Goal: Task Accomplishment & Management: Manage account settings

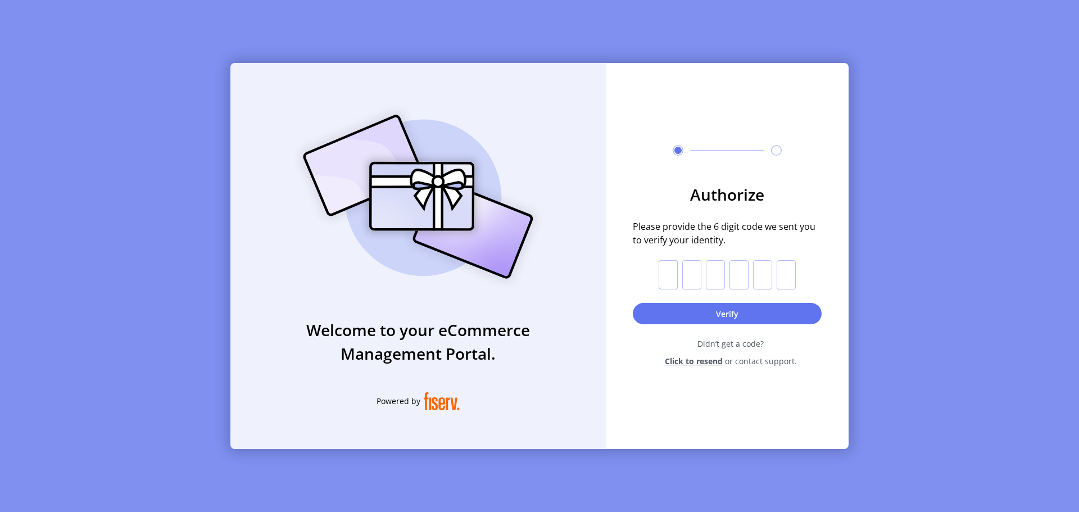
click at [669, 274] on input "text" at bounding box center [668, 274] width 19 height 29
type input "*"
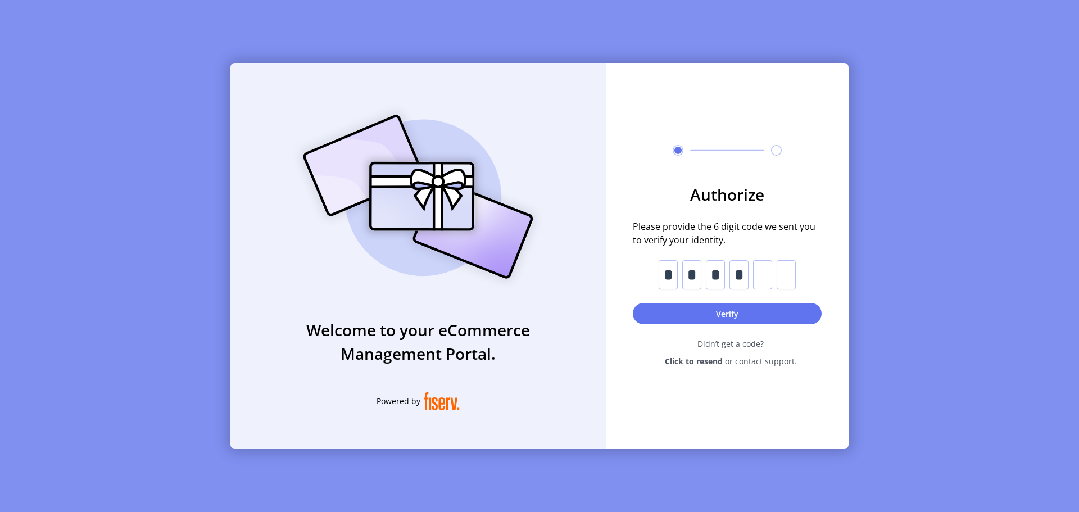
type input "*"
click at [665, 317] on button "Verify" at bounding box center [727, 313] width 189 height 21
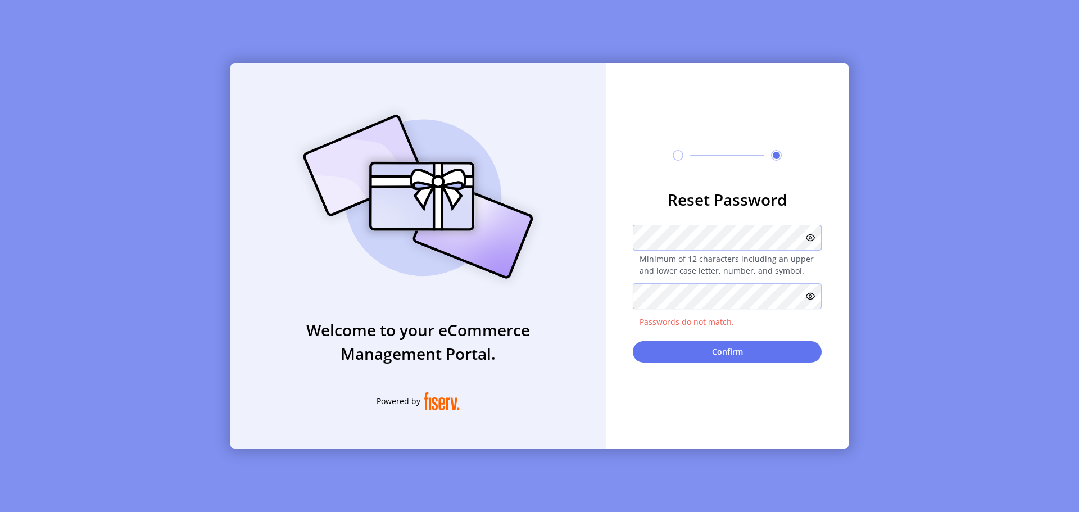
click at [734, 251] on div "Minimum of 12 characters including an upper and lower case letter, number, and …" at bounding box center [727, 251] width 189 height 52
click at [808, 233] on icon at bounding box center [810, 237] width 9 height 9
click at [811, 241] on icon at bounding box center [808, 237] width 13 height 13
click at [633, 341] on button "Confirm" at bounding box center [727, 351] width 189 height 21
click at [553, 233] on div "Welcome to your eCommerce Management Portal. Powered by Reset Password Minimum …" at bounding box center [539, 256] width 618 height 386
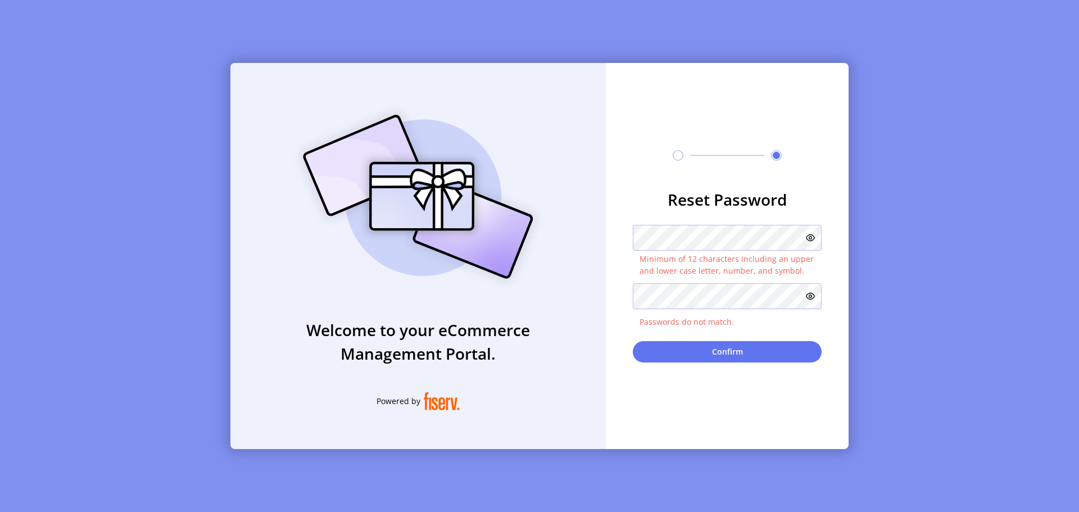
click at [639, 390] on div "Reset Password Minimum of 12 characters including an upper and lower case lette…" at bounding box center [727, 256] width 243 height 386
click at [807, 234] on icon at bounding box center [810, 237] width 9 height 9
click at [624, 264] on form "Reset Password Minimum of 12 characters including an upper and lower case lette…" at bounding box center [727, 275] width 243 height 175
click at [531, 233] on div "Welcome to your eCommerce Management Portal. Powered by Reset Password Minimum …" at bounding box center [539, 256] width 618 height 386
click at [591, 295] on div "Welcome to your eCommerce Management Portal. Powered by Reset Password Minimum …" at bounding box center [539, 256] width 618 height 386
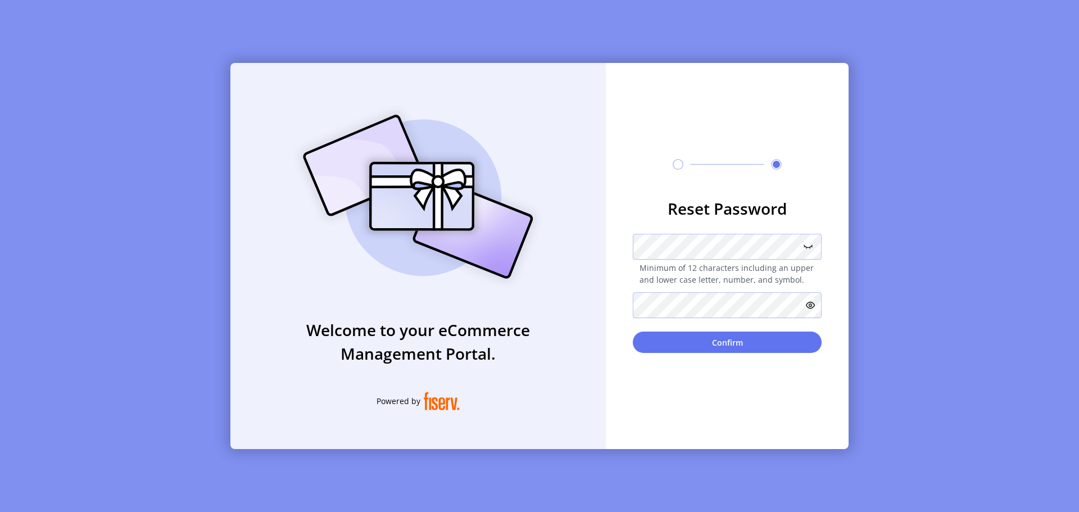
click at [703, 351] on button "Confirm" at bounding box center [727, 342] width 189 height 21
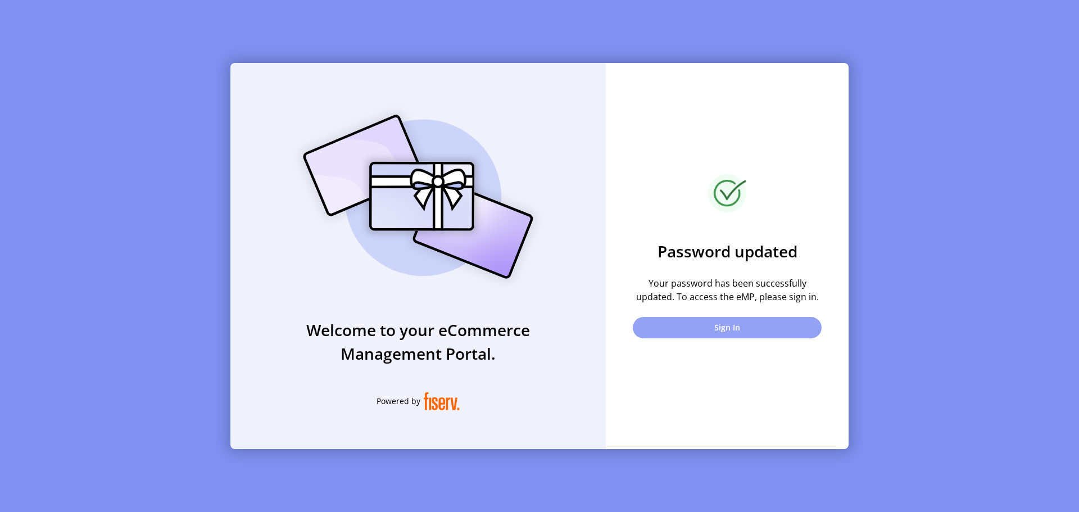
click at [716, 331] on button "Sign In" at bounding box center [727, 327] width 189 height 21
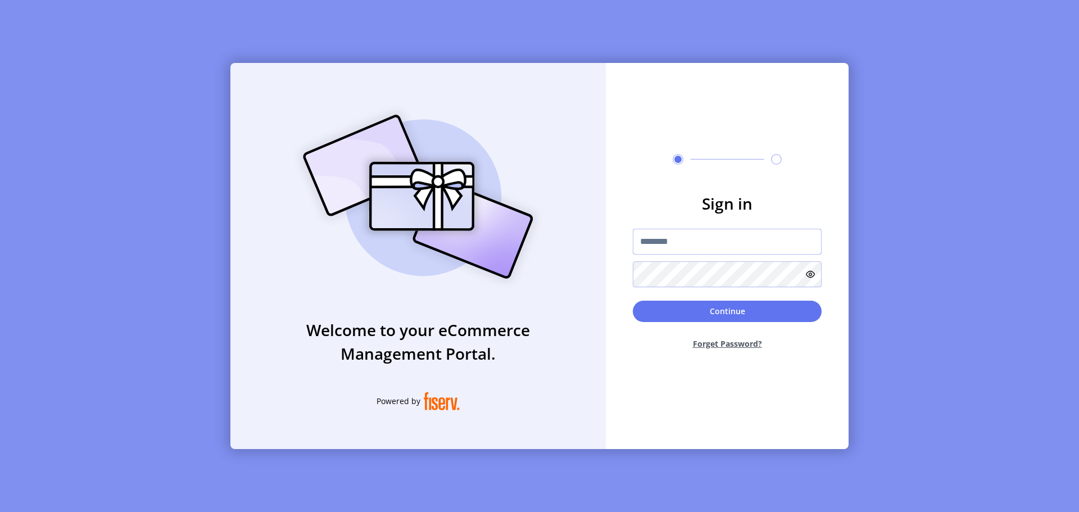
type input "**********"
click at [658, 249] on input "**********" at bounding box center [727, 242] width 189 height 26
click at [626, 275] on form "**********" at bounding box center [727, 275] width 243 height 167
click at [809, 277] on icon at bounding box center [810, 274] width 9 height 9
click at [603, 278] on div "**********" at bounding box center [539, 256] width 618 height 386
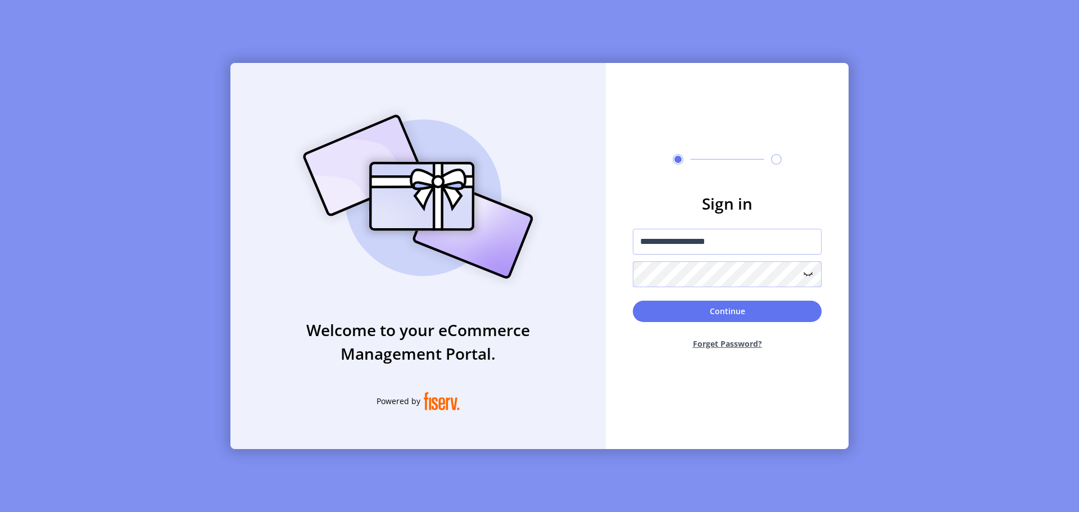
click at [633, 301] on button "Continue" at bounding box center [727, 311] width 189 height 21
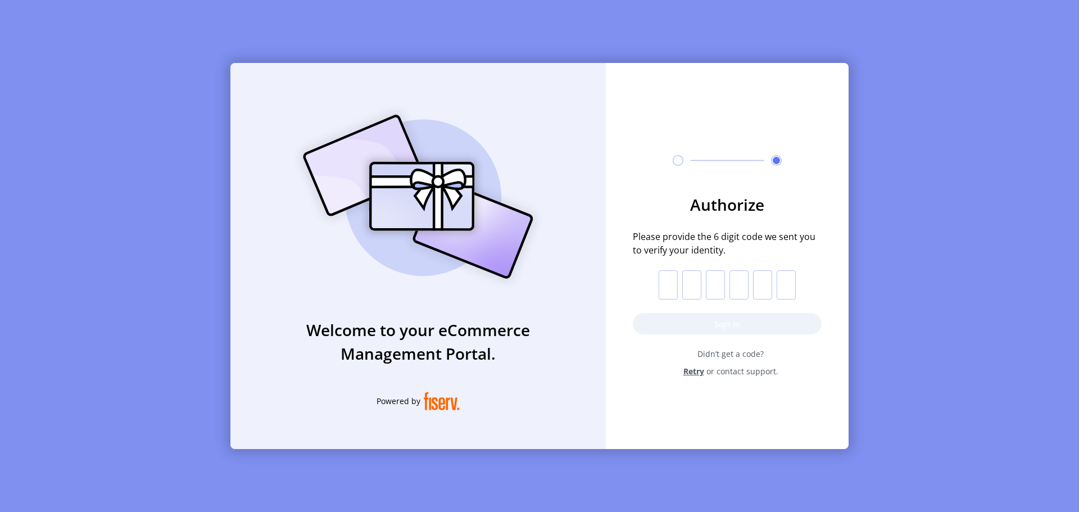
click at [664, 292] on input "text" at bounding box center [668, 284] width 19 height 29
type input "*"
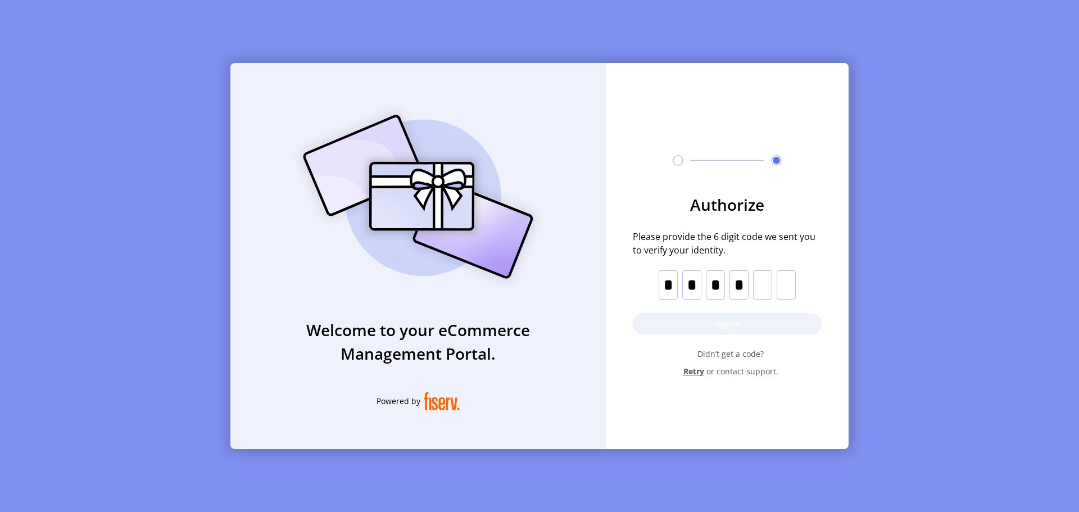
type input "*"
click at [650, 325] on button "Sign in" at bounding box center [727, 323] width 189 height 21
